Goal: Task Accomplishment & Management: Manage account settings

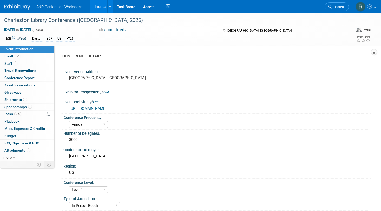
select select "Annual"
select select "Level 1"
select select "In-Person Booth"
select select "Libraries"
select select "Bloomsbury Digital Resources"
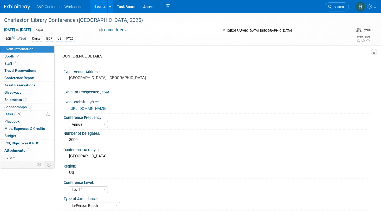
select select "[PERSON_NAME]"
select select "BDR Product Awareness and Trial Generation​"
click at [340, 6] on span "Search" at bounding box center [338, 7] width 12 height 4
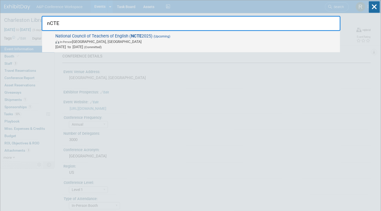
type input "nCTE"
click at [207, 48] on span "[DATE] to [DATE] (Committed)" at bounding box center [196, 46] width 282 height 5
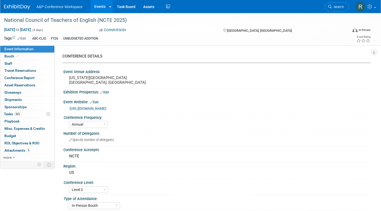
select select "Annual"
select select "Level 2"
select select "In-Person Booth"
select select "Schools"
select select "Bloomsbury Digital Resources"
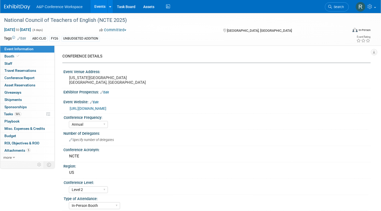
select select "[PERSON_NAME]"
select select "Brand/Subject Presence​"
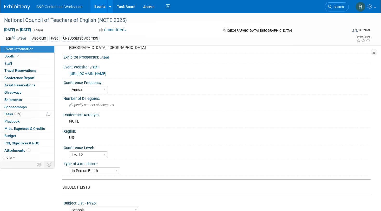
scroll to position [38, 0]
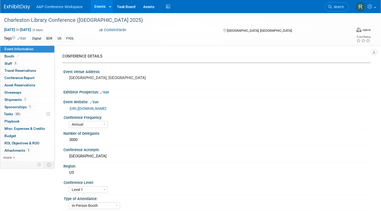
select select "Annual"
select select "Level 1"
select select "In-Person Booth"
select select "Libraries"
select select "Bloomsbury Digital Resources"
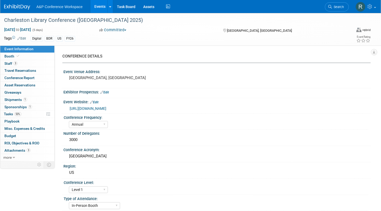
select select "[PERSON_NAME]"
select select "BDR Product Awareness and Trial Generation​"
click at [10, 114] on span "Tasks 53%" at bounding box center [12, 114] width 17 height 4
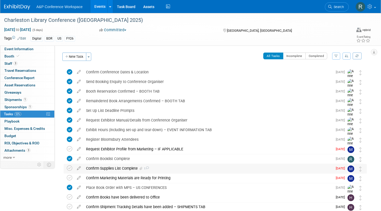
click at [158, 168] on div "Confirm Supplies List Complete 1" at bounding box center [207, 168] width 249 height 9
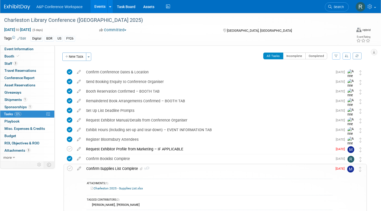
scroll to position [73, 0]
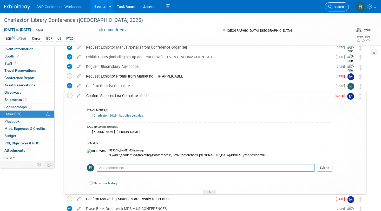
click at [329, 8] on icon at bounding box center [330, 7] width 4 height 4
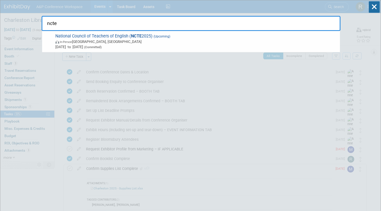
click at [170, 30] on input "ncte" at bounding box center [191, 23] width 299 height 15
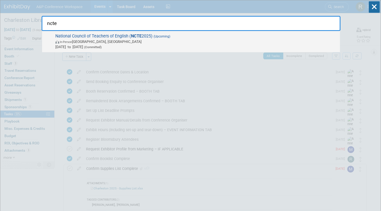
type input "ncte"
click at [163, 36] on span "(Upcoming)" at bounding box center [161, 37] width 18 height 4
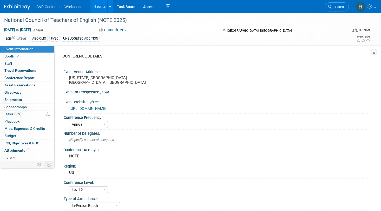
select select "Annual"
select select "Level 2"
select select "In-Person Booth"
select select "Schools"
select select "Bloomsbury Digital Resources"
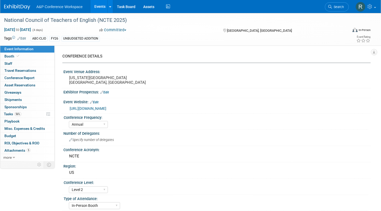
select select "[PERSON_NAME]"
select select "Brand/Subject Presence​"
click at [12, 112] on span "Tasks 56%" at bounding box center [12, 114] width 17 height 4
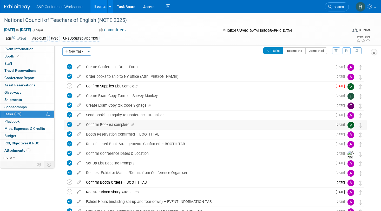
scroll to position [2, 0]
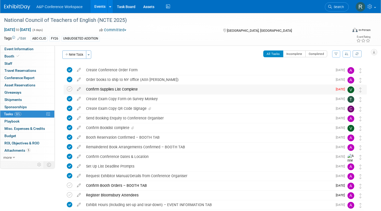
click at [131, 90] on div "Confirm Supplies List Complete" at bounding box center [207, 89] width 249 height 9
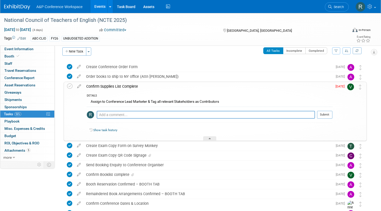
scroll to position [0, 0]
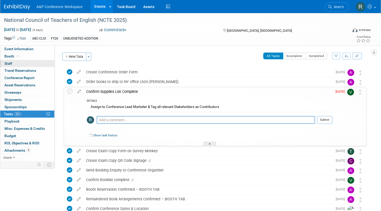
click at [16, 61] on link "0 Staff 0" at bounding box center [27, 63] width 54 height 7
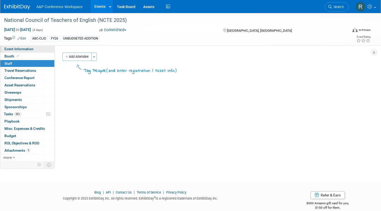
click at [20, 48] on span "Event Information" at bounding box center [18, 49] width 29 height 4
select select "Annual"
select select "Level 2"
select select "In-Person Booth"
select select "Schools"
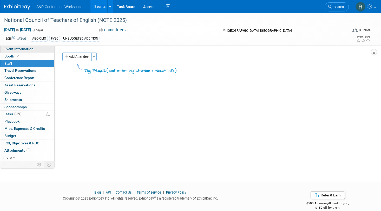
select select "Bloomsbury Digital Resources"
select select "[PERSON_NAME]"
select select "Brand/Subject Presence​"
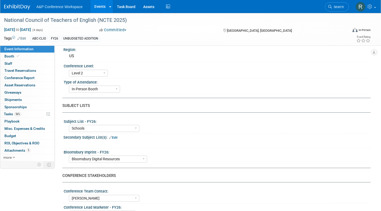
scroll to position [240, 0]
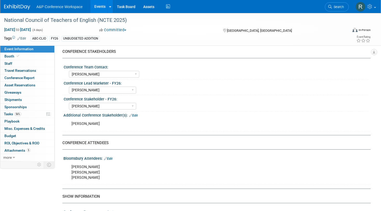
drag, startPoint x: 363, startPoint y: 85, endPoint x: 272, endPoint y: 57, distance: 95.0
click at [272, 57] on div "CONFERENCE DETAILS Event Venue Address: Colorado Convention Center Denver, CO E…" at bounding box center [214, 127] width 304 height 632
click at [8, 112] on span "Tasks 56%" at bounding box center [12, 114] width 17 height 4
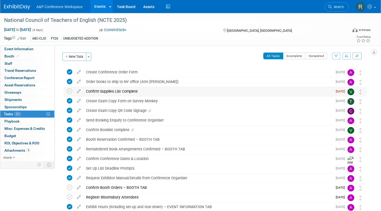
click at [127, 89] on div "Confirm Supplies List Complete" at bounding box center [207, 91] width 249 height 9
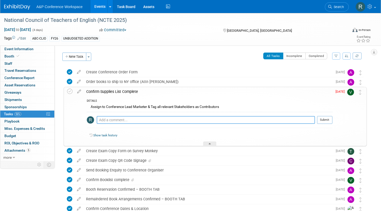
click at [111, 120] on textarea at bounding box center [206, 120] width 218 height 8
type textarea "Added in request for generic tabletop sign + bookmarks, saved to N Drive."
click at [328, 118] on button "Submit" at bounding box center [324, 120] width 15 height 8
